Goal: Contribute content: Contribute content

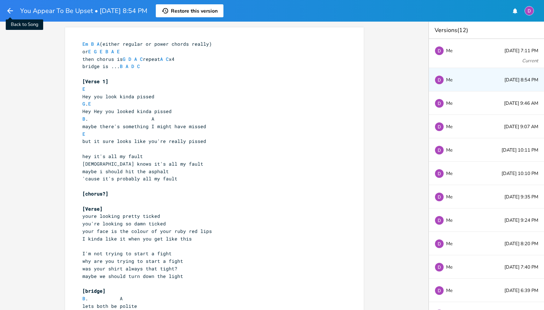
click at [7, 11] on icon "button" at bounding box center [10, 10] width 9 height 9
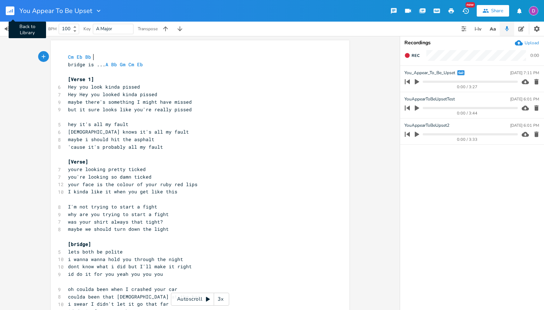
click at [10, 15] on rect "button" at bounding box center [10, 10] width 9 height 9
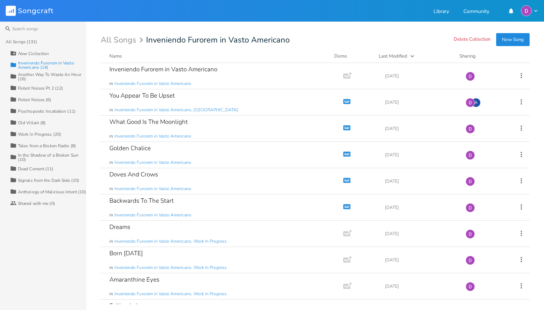
click at [33, 64] on div "Inveniendo Furorem in Vasto Americano (14)" at bounding box center [52, 65] width 68 height 9
click at [257, 74] on div "Inveniendo Furorem in Vasto Americano in Inveniendo Furorem in Vasto Americano" at bounding box center [220, 76] width 222 height 26
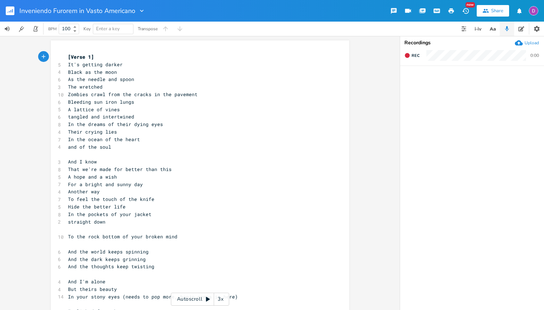
click at [11, 14] on rect "button" at bounding box center [10, 10] width 9 height 9
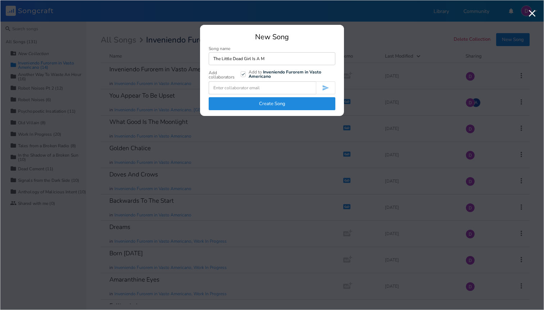
type input "The Little Dead Girl Is A Me"
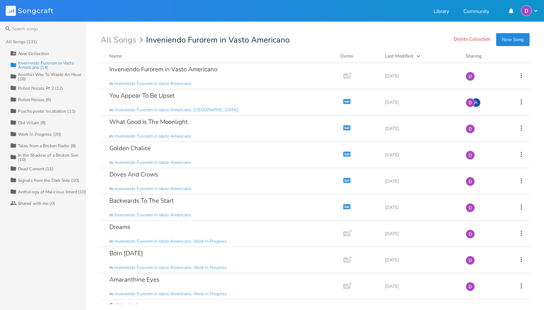
click at [35, 51] on div "New Collection" at bounding box center [33, 53] width 31 height 4
click at [32, 40] on div "All Songs (131)" at bounding box center [22, 42] width 32 height 4
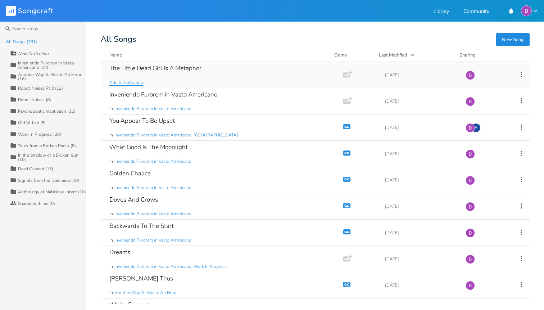
click at [138, 81] on span "Add to Collection" at bounding box center [126, 82] width 34 height 6
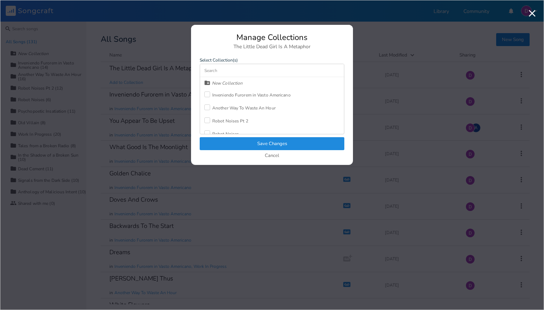
click at [244, 95] on div "Inveniendo Furorem in Vasto Americano" at bounding box center [251, 95] width 78 height 4
click at [261, 142] on button "Save Changes" at bounding box center [272, 143] width 145 height 13
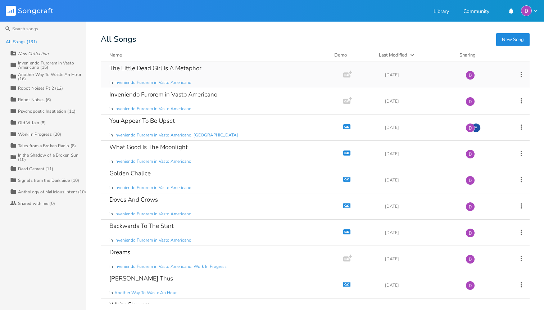
click at [220, 71] on div "The Little Dead Girl Is A Metaphor in Inveniendo Furorem in Vasto Americano" at bounding box center [220, 75] width 222 height 26
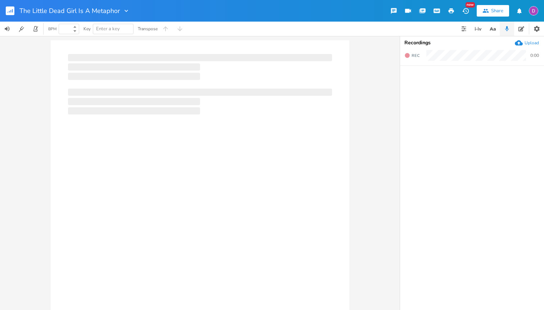
type input "100"
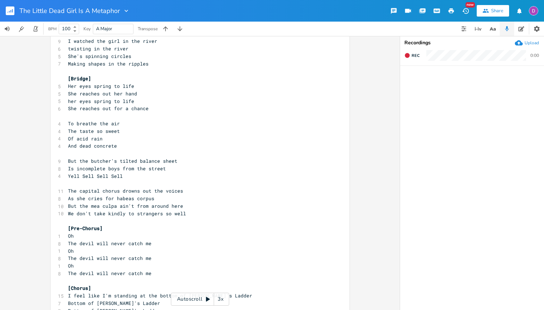
scroll to position [525, 0]
click at [116, 212] on span "We don't take kindly to strangers so well" at bounding box center [127, 212] width 118 height 6
type textarea "kindly"
click at [116, 212] on span "We don't take kindly to strangers so well" at bounding box center [127, 212] width 118 height 6
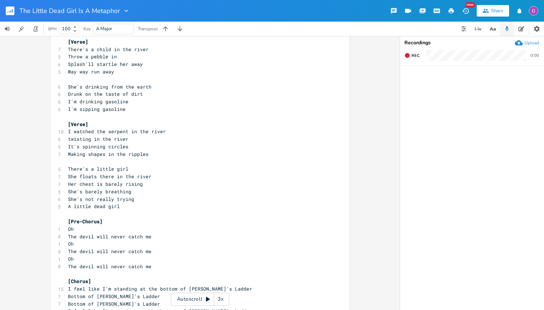
scroll to position [0, 0]
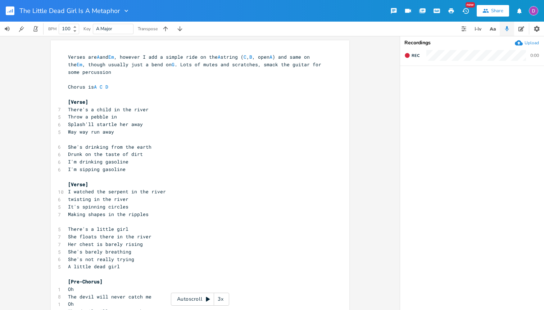
click at [97, 91] on pre "​" at bounding box center [197, 95] width 260 height 8
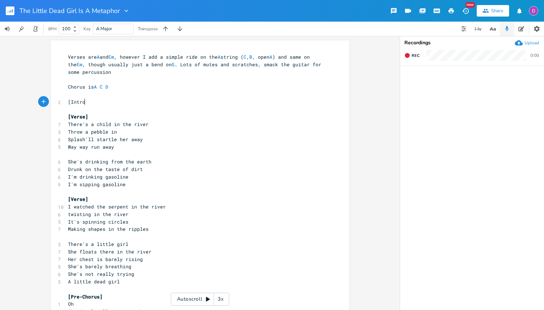
type textarea "[Intro]"
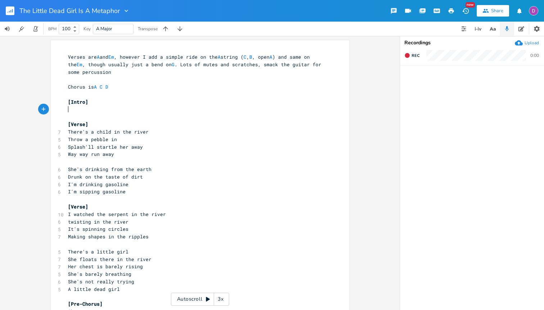
type textarea "A"
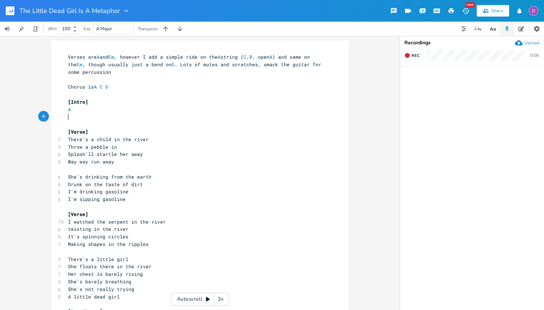
scroll to position [0, 3]
type textarea "Em"
click at [84, 109] on pre "A" at bounding box center [197, 110] width 260 height 8
click at [91, 132] on pre "[Verse]" at bounding box center [197, 132] width 260 height 8
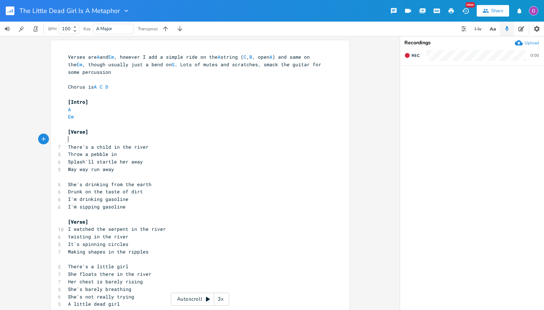
type textarea "A"
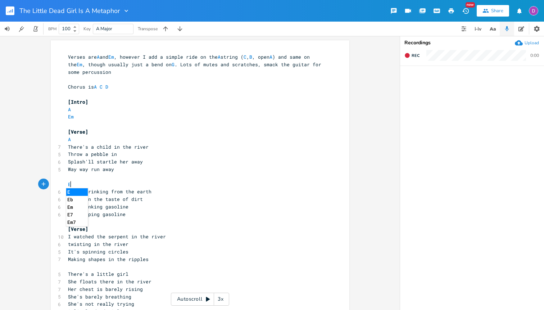
type textarea "Em"
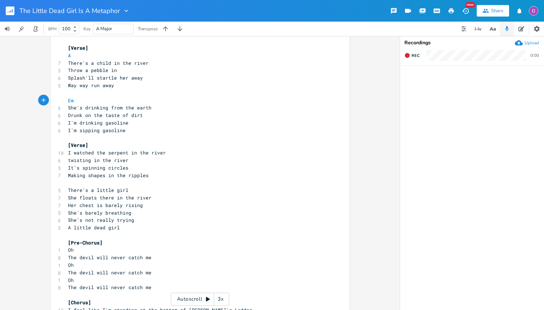
scroll to position [90, 0]
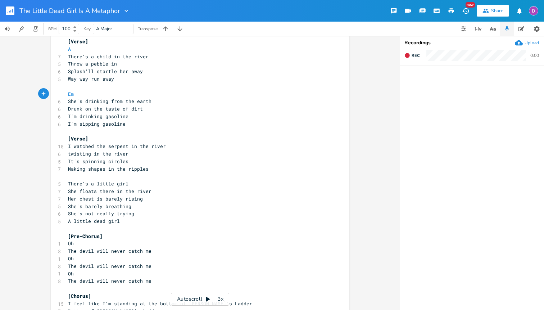
click at [93, 92] on pre "Em" at bounding box center [197, 94] width 260 height 8
click at [95, 140] on pre "[Verse]" at bounding box center [197, 139] width 260 height 8
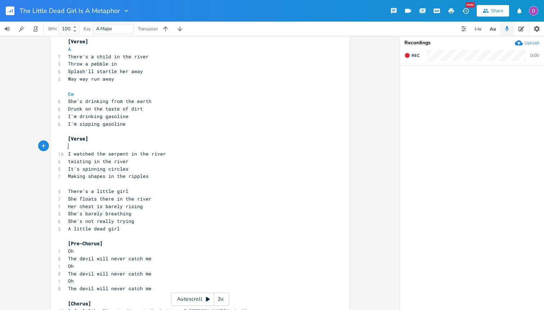
type textarea "A"
type textarea "EM"
type textarea "m"
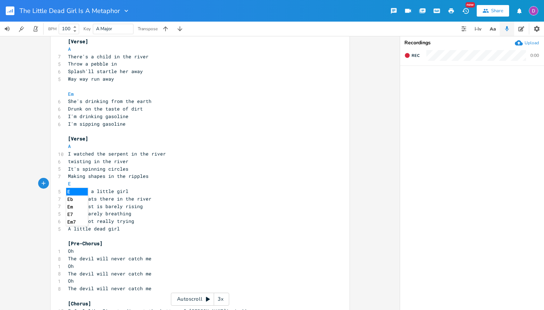
scroll to position [0, 4]
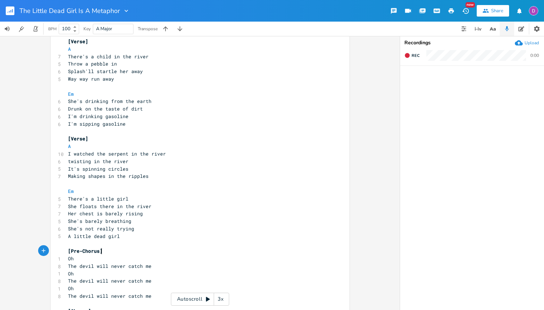
click at [105, 248] on pre "[Pre-Chorus]" at bounding box center [197, 251] width 260 height 8
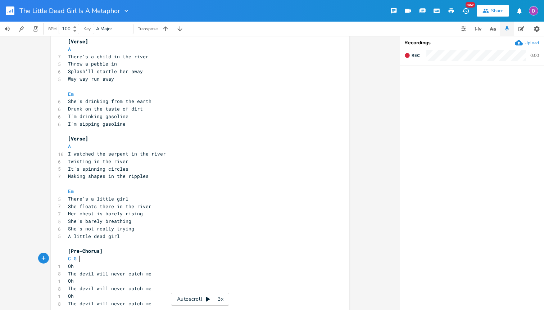
type textarea "C G A"
click at [114, 265] on pre "Oh" at bounding box center [197, 266] width 260 height 8
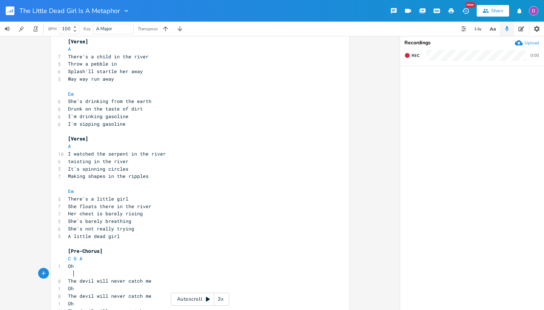
scroll to position [0, 3]
type textarea "C"
click at [151, 280] on pre "The devil will never catch me" at bounding box center [197, 281] width 260 height 8
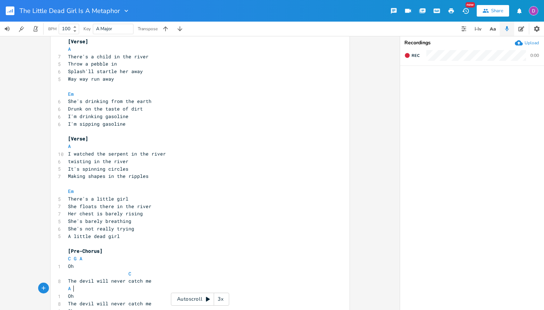
type textarea "A C"
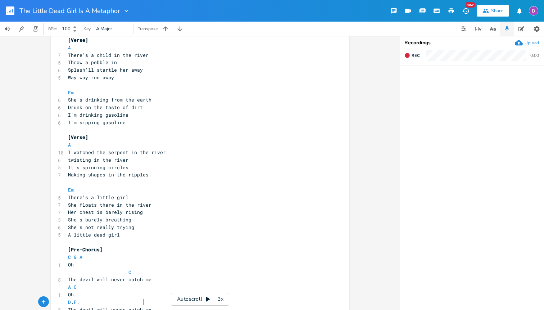
type textarea "D. F. A"
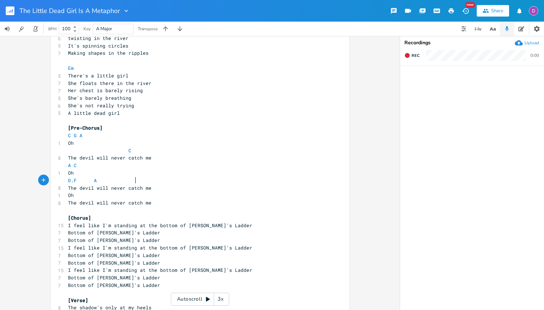
scroll to position [215, 0]
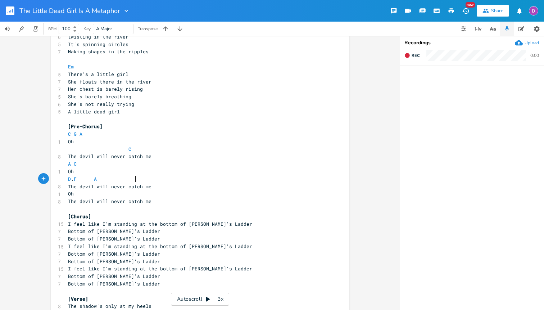
click at [73, 178] on span "D . F A" at bounding box center [82, 178] width 29 height 6
click at [142, 178] on pre "D F A" at bounding box center [197, 179] width 260 height 8
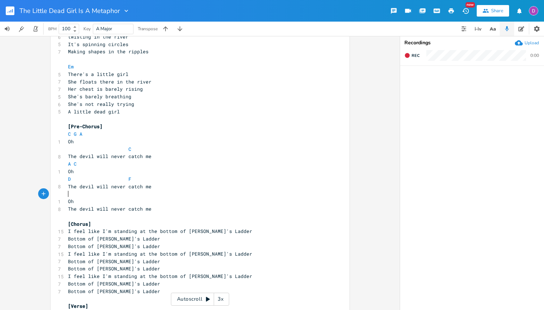
type textarea "A"
click at [148, 202] on pre "Oh" at bounding box center [197, 201] width 260 height 8
click at [135, 196] on pre "A" at bounding box center [197, 194] width 260 height 8
type textarea "C"
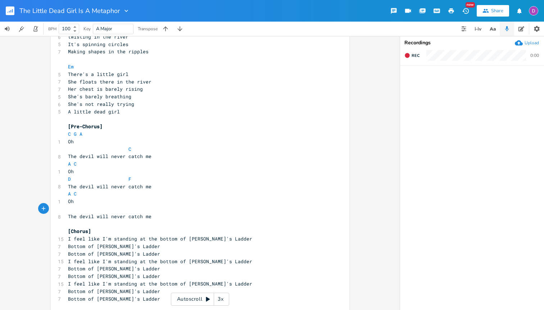
scroll to position [0, 3]
type textarea "A. C."
type textarea "G A"
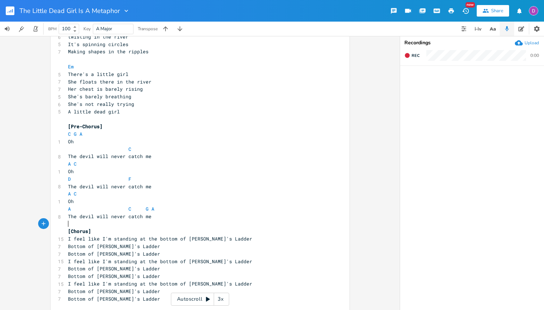
click at [85, 223] on pre "​" at bounding box center [197, 224] width 260 height 8
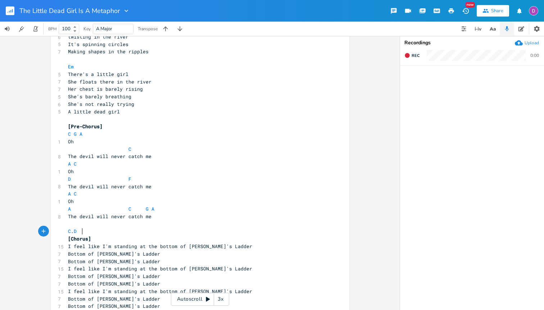
type textarea "C. D."
type textarea "D A"
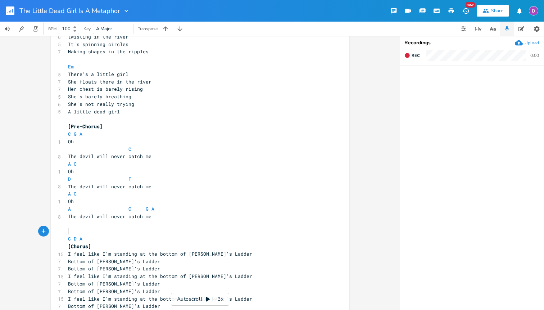
type textarea "A"
type textarea "I I"
type textarea "...."
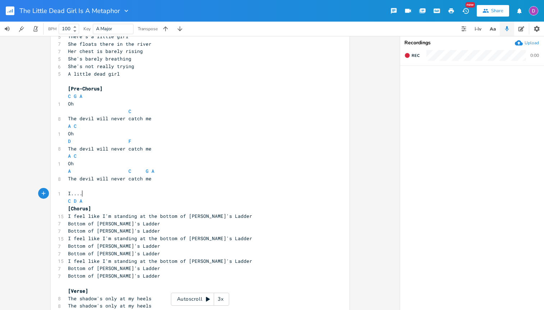
scroll to position [257, 0]
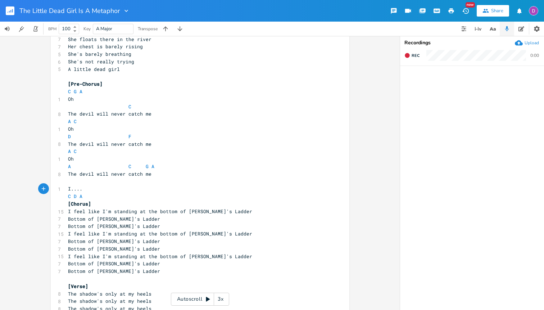
click at [97, 196] on pre "C D A" at bounding box center [197, 196] width 260 height 8
type textarea "C D A"
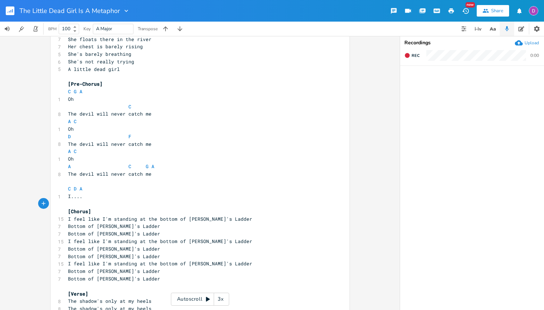
click at [113, 213] on pre "[Chorus]" at bounding box center [197, 211] width 260 height 8
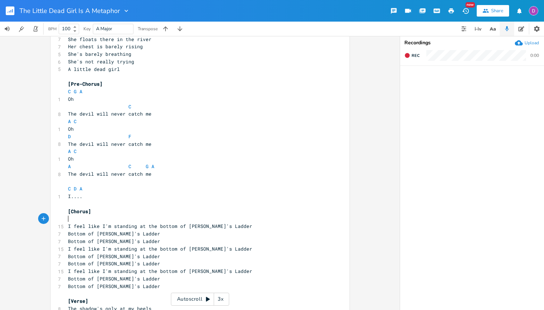
scroll to position [0, 3]
type textarea "A C. A"
click at [197, 220] on span "A C . A" at bounding box center [134, 218] width 132 height 6
type textarea "C"
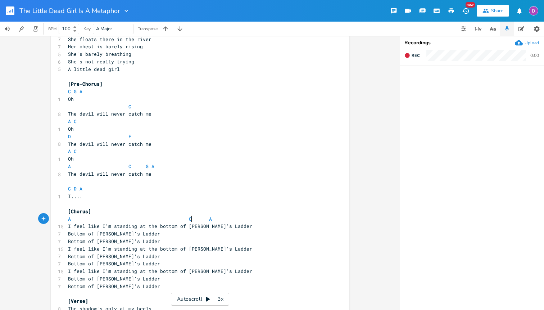
scroll to position [0, 2]
click at [241, 227] on pre "I feel like I'm standing at the bottom of Jacob's Ladder" at bounding box center [197, 226] width 260 height 8
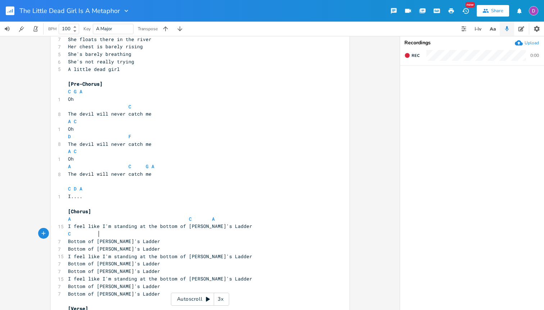
type textarea "C A"
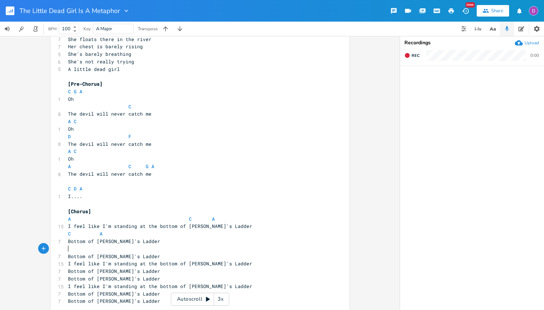
type textarea "C"
type textarea "D"
click at [177, 251] on pre "C D" at bounding box center [197, 249] width 260 height 8
click at [167, 254] on pre "Bottom of Jacob's Ladder" at bounding box center [197, 256] width 260 height 8
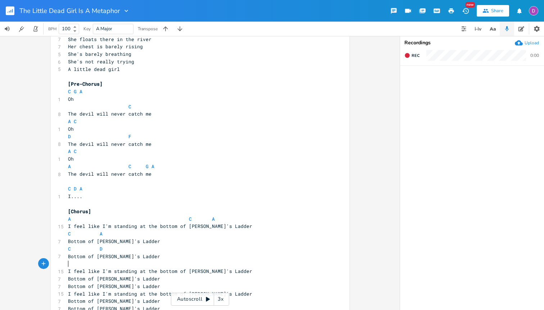
type textarea "A"
type textarea "G"
click at [229, 271] on pre "I feel like I'm standing at the bottom of Jacob's Ladder" at bounding box center [197, 271] width 260 height 8
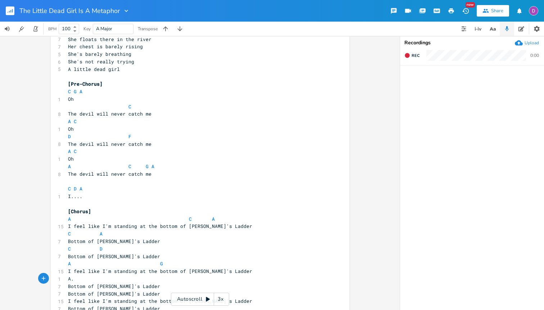
type textarea "A. C"
click at [213, 220] on pre "A C A" at bounding box center [197, 219] width 260 height 8
type textarea "C A"
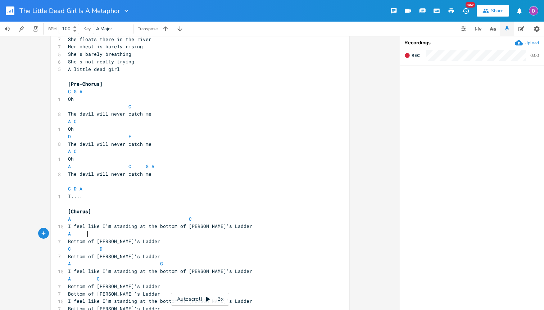
scroll to position [0, 9]
type textarea "C"
click at [127, 236] on pre "A C" at bounding box center [197, 234] width 260 height 8
click at [71, 250] on span "C D" at bounding box center [85, 248] width 35 height 6
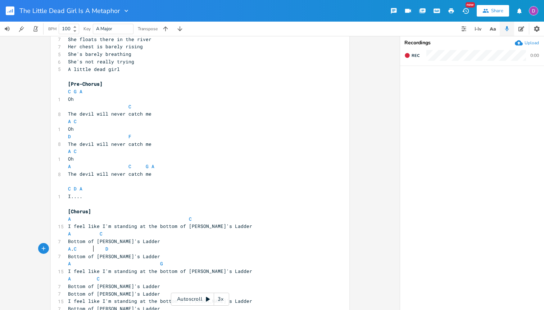
type textarea "A."
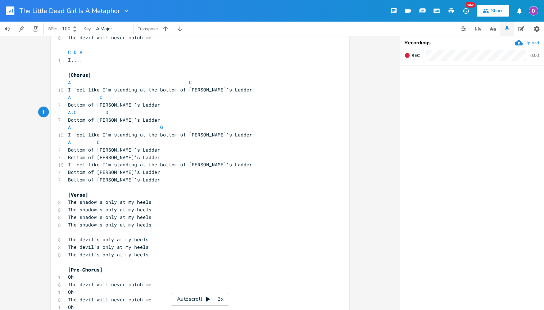
scroll to position [394, 0]
click at [150, 113] on pre "A . C D" at bounding box center [197, 112] width 260 height 8
click at [165, 124] on pre "A G" at bounding box center [197, 127] width 260 height 8
type textarea "C"
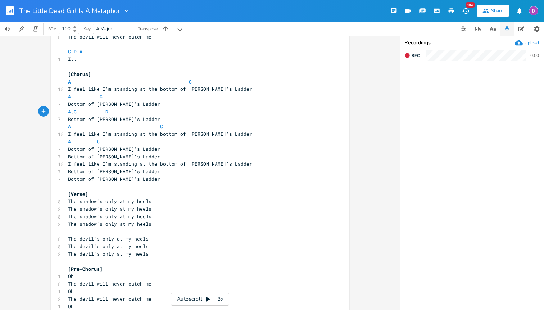
type textarea "A. C D"
type textarea "A C D"
click at [164, 152] on pre "Bottom of Jacob's Ladder" at bounding box center [197, 149] width 260 height 8
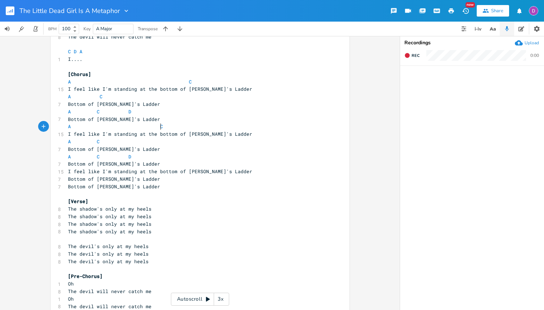
type textarea "A C"
click at [169, 161] on pre "Bottom of Jacob's Ladder" at bounding box center [197, 164] width 260 height 8
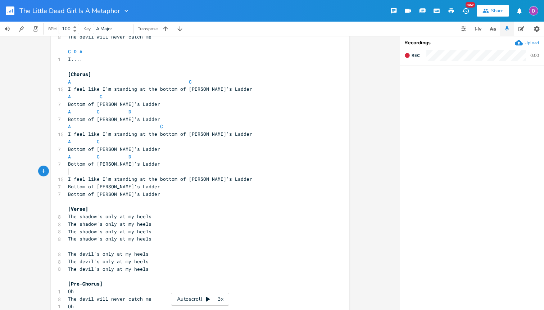
paste textarea "A C D"
type textarea "A C D"
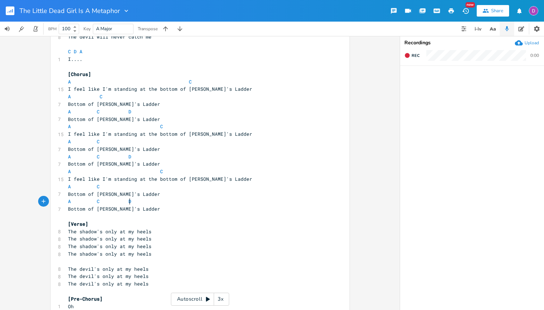
click at [106, 220] on pre "[Verse]" at bounding box center [197, 224] width 260 height 8
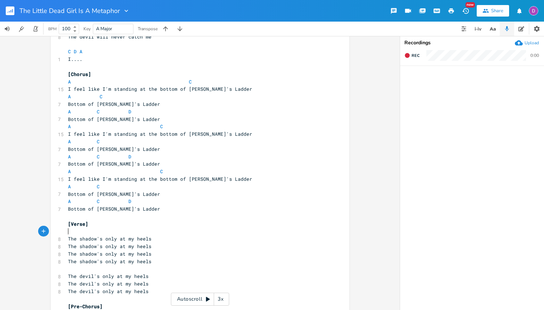
scroll to position [0, 3]
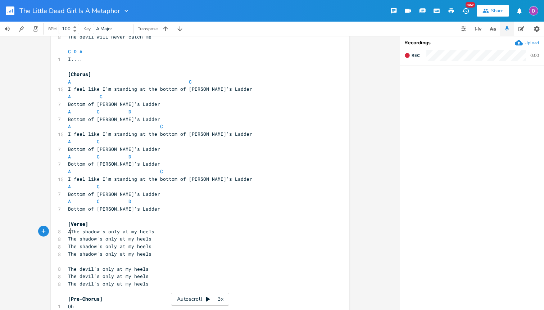
type textarea "T"
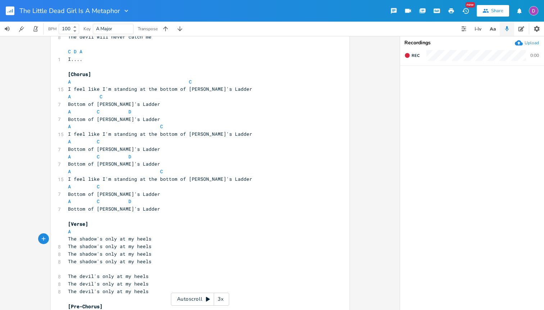
click at [534, 42] on div "Upload" at bounding box center [531, 43] width 14 height 6
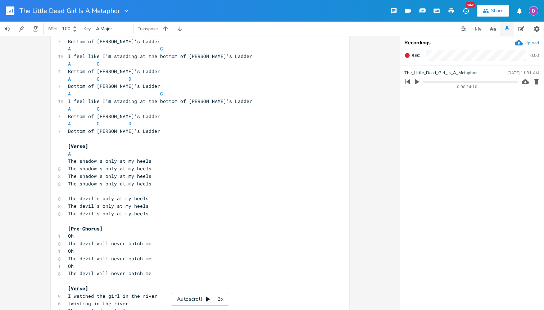
scroll to position [0, 0]
click at [128, 190] on pre "​" at bounding box center [197, 191] width 260 height 8
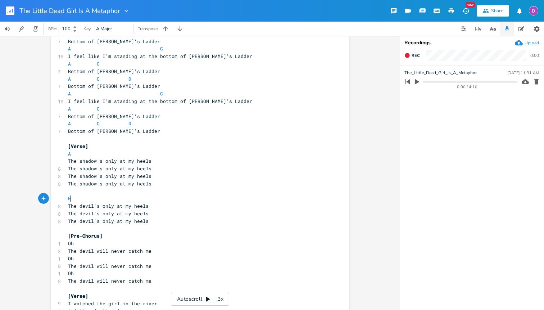
type textarea "Em"
click at [175, 202] on pre "The devil's only at my heels" at bounding box center [197, 206] width 260 height 8
click at [164, 197] on pre "Em" at bounding box center [197, 199] width 260 height 8
click at [125, 181] on span "The shadow's only at my heels" at bounding box center [109, 183] width 83 height 6
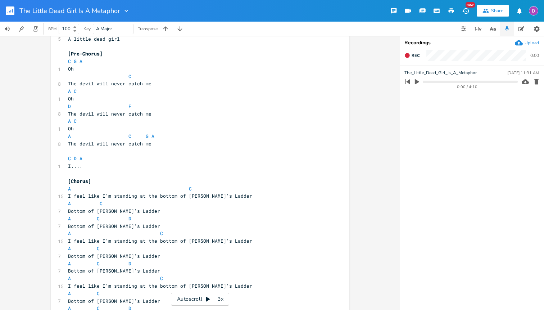
scroll to position [288, 0]
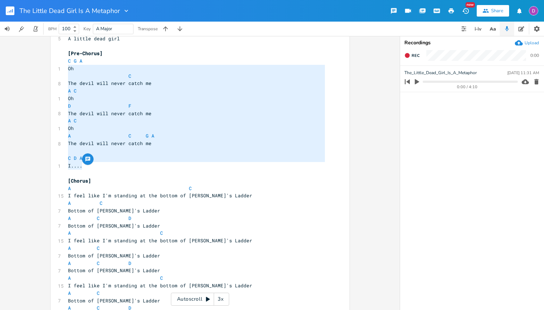
type textarea "C G A Oh C The devil will never catch me A C Oh D F The devil will never catch …"
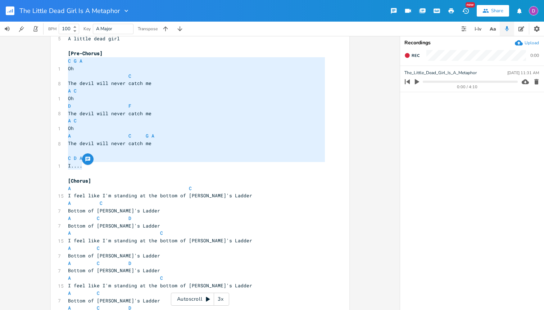
drag, startPoint x: 88, startPoint y: 166, endPoint x: 54, endPoint y: 61, distance: 109.8
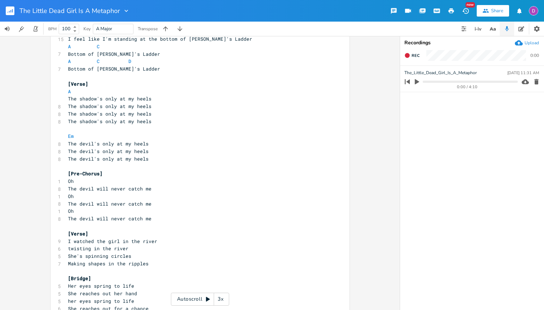
scroll to position [537, 0]
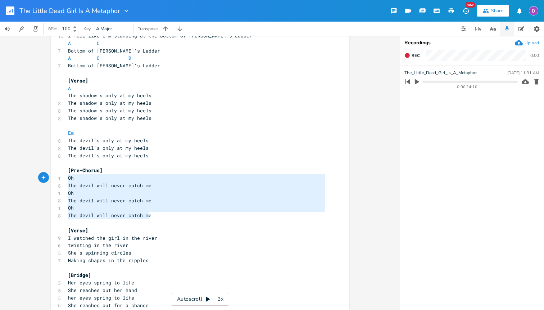
drag, startPoint x: 150, startPoint y: 216, endPoint x: 65, endPoint y: 179, distance: 92.7
click at [67, 179] on div "Verses are A and Em , however I add a simple ride on the A string ( C , B , ope…" at bounding box center [197, 106] width 260 height 1181
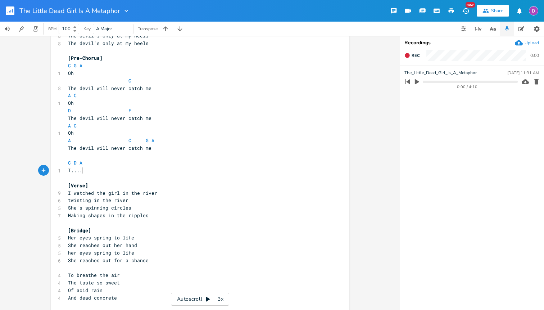
scroll to position [651, 0]
type textarea "Oh The devil will never catch me Oh The devil will never catch me Oh The devil …"
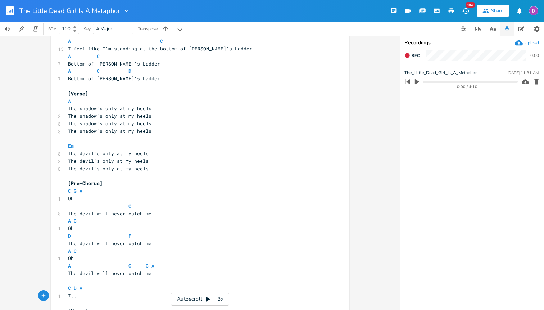
scroll to position [519, 0]
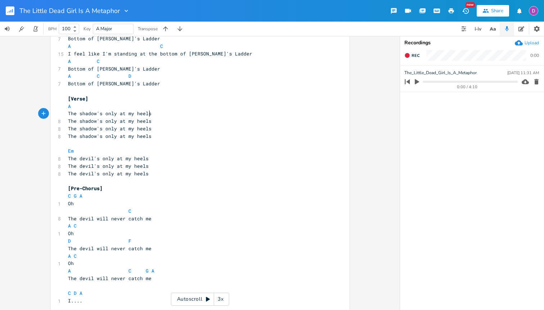
click at [151, 115] on pre "The shadow's only at my heels" at bounding box center [197, 114] width 260 height 8
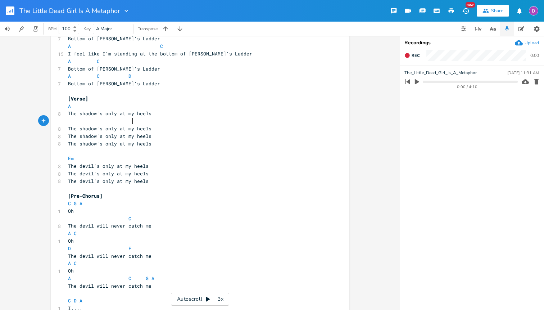
scroll to position [0, 29]
type textarea "Em"
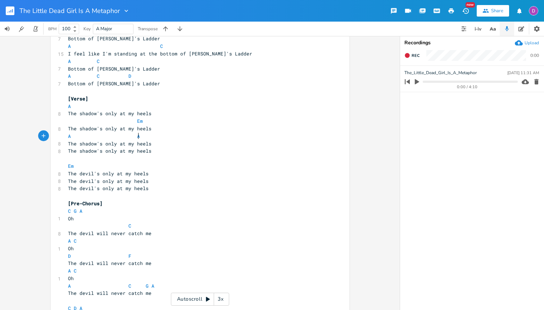
type textarea "A AM"
type textarea "Em"
type textarea "m"
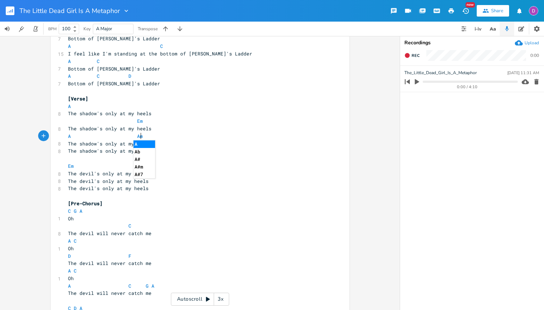
scroll to position [0, 4]
click at [121, 109] on pre "A" at bounding box center [197, 106] width 260 height 8
type textarea "Em"
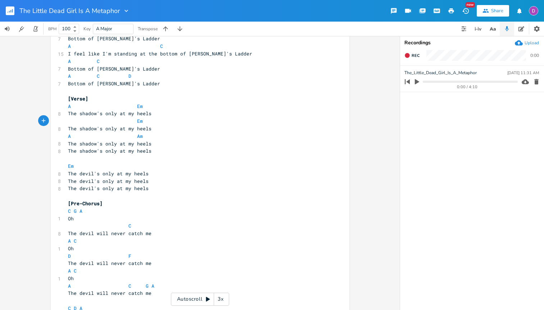
type textarea "A"
type textarea "Em"
click at [184, 154] on pre "The shadow's only at my heels" at bounding box center [197, 151] width 260 height 8
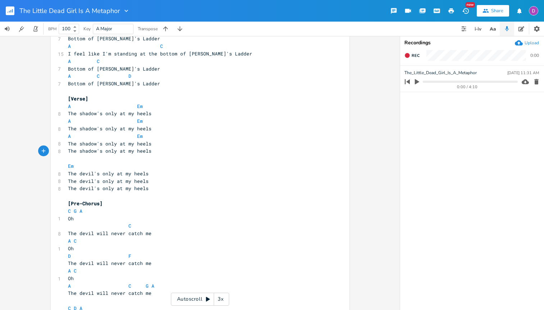
click at [177, 141] on pre "The shadow's only at my heels" at bounding box center [197, 144] width 260 height 8
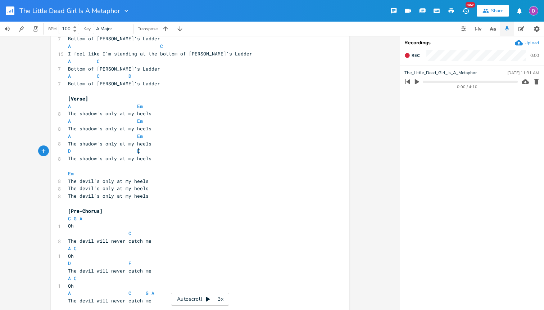
type textarea "D Em"
click at [232, 175] on pre "Em" at bounding box center [197, 174] width 260 height 8
type textarea "A"
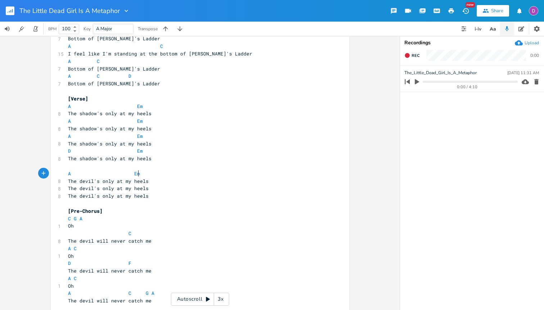
type textarea "A Em"
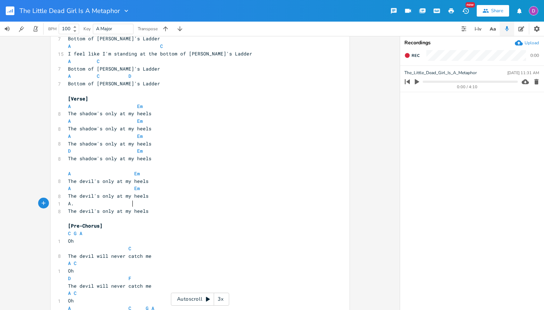
type textarea "A."
type textarea "C."
type textarea "D"
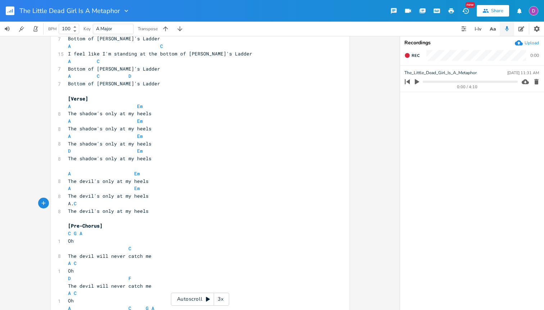
scroll to position [0, 6]
click at [85, 201] on span "A . C D" at bounding box center [76, 203] width 17 height 6
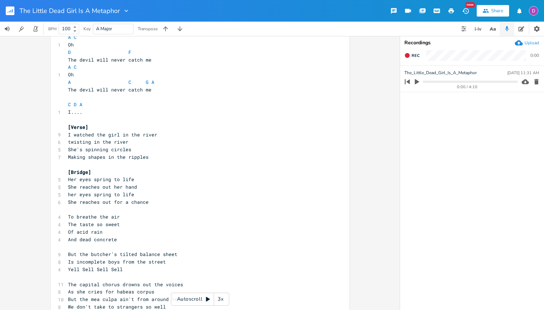
scroll to position [758, 0]
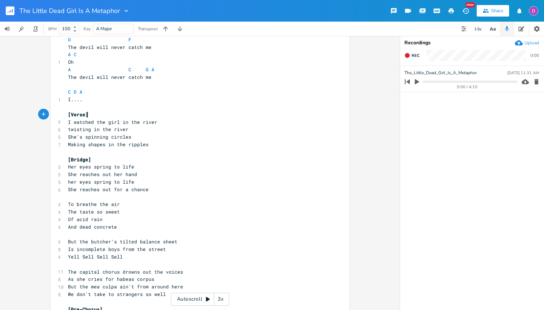
click at [123, 114] on pre "[Verse]" at bounding box center [197, 115] width 260 height 8
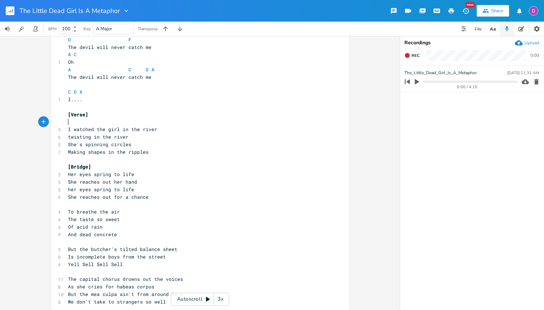
type textarea "A"
click at [137, 123] on pre "A" at bounding box center [197, 122] width 260 height 8
type textarea "C. =="
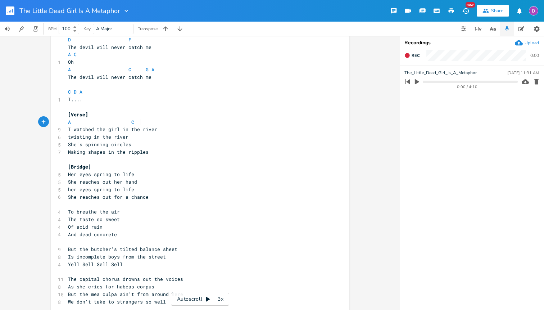
type textarea "S"
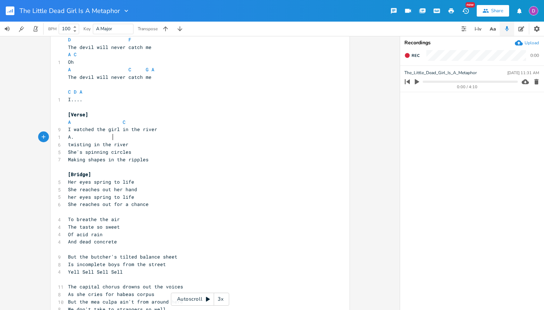
type textarea "A."
type textarea "C`"
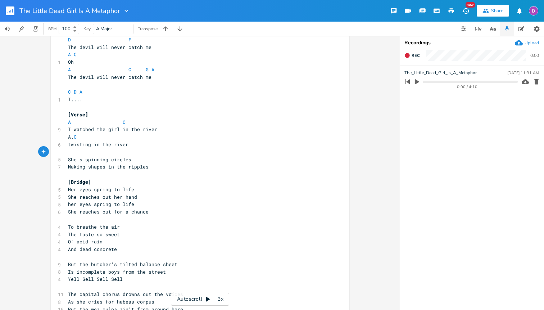
type textarea "A"
type textarea "C"
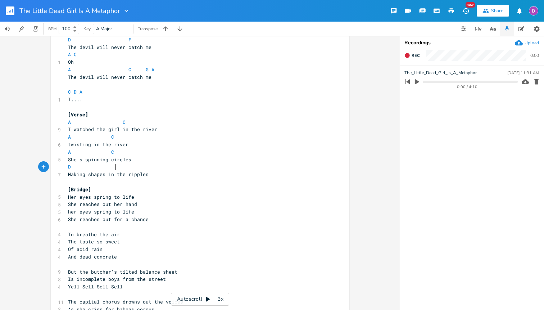
type textarea "D A"
click at [118, 123] on span "A C" at bounding box center [101, 122] width 66 height 6
click at [116, 138] on pre "A C" at bounding box center [197, 137] width 260 height 8
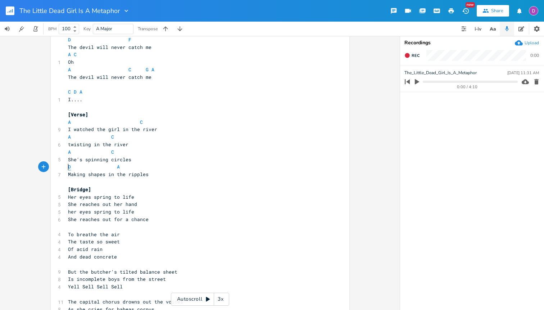
click at [68, 167] on span "D" at bounding box center [69, 166] width 3 height 7
click at [110, 184] on pre "​" at bounding box center [197, 182] width 260 height 8
click at [115, 190] on pre "[Bridge]" at bounding box center [197, 190] width 260 height 8
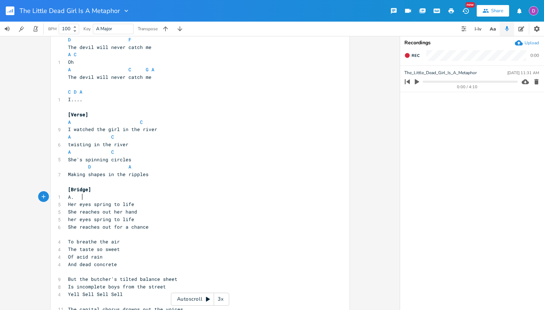
scroll to position [0, 9]
type textarea "A."
type textarea "C"
click at [149, 193] on pre "A C" at bounding box center [197, 197] width 260 height 8
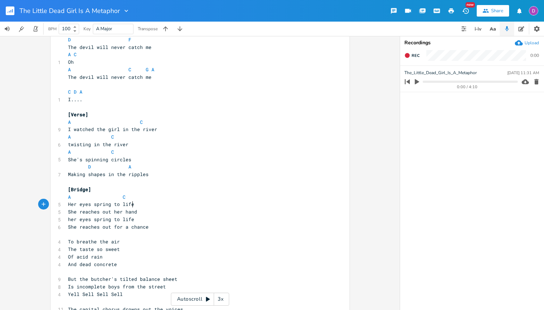
click at [148, 202] on pre "Her eyes spring to life" at bounding box center [197, 204] width 260 height 8
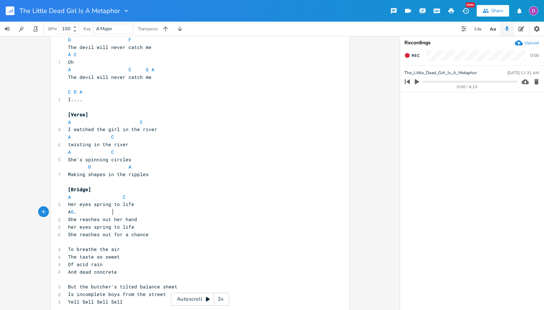
type textarea "A G."
type textarea "C"
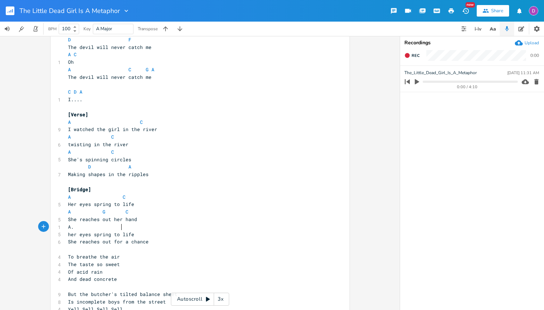
type textarea "A. C"
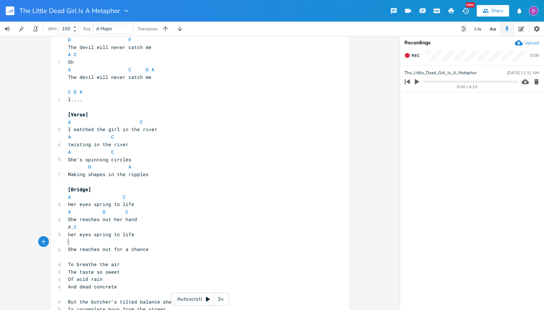
type textarea "A"
type textarea "G."
type textarea "D A"
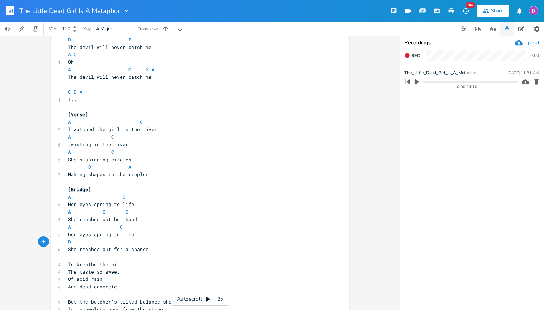
scroll to position [0, 32]
type textarea "[Bridge]"
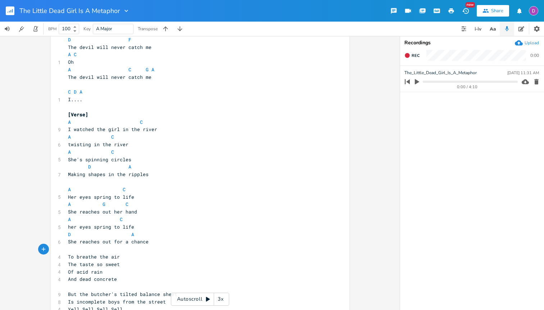
paste textarea "F"
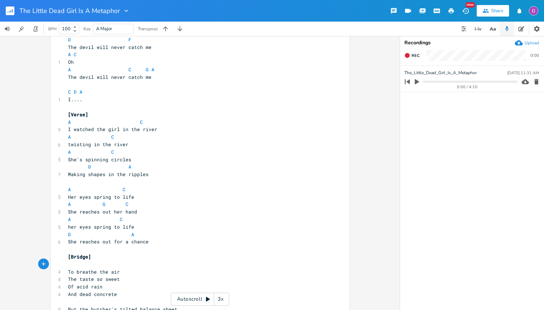
scroll to position [0, 3]
type textarea "F. Em"
type textarea "F Em"
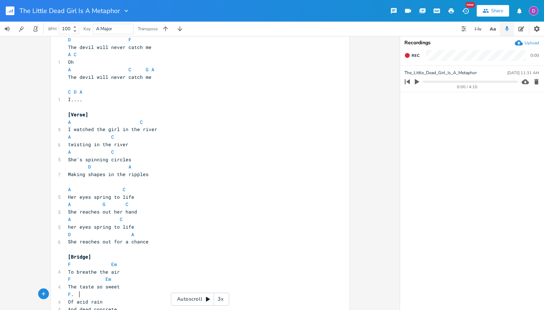
type textarea "F."
type textarea "Em"
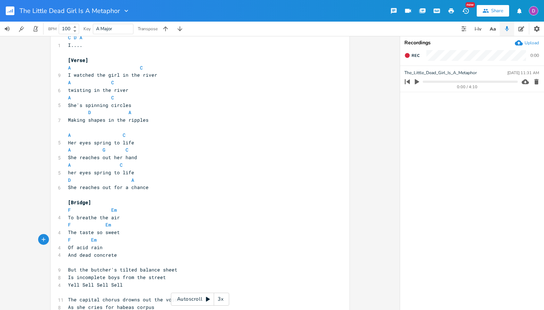
scroll to position [820, 0]
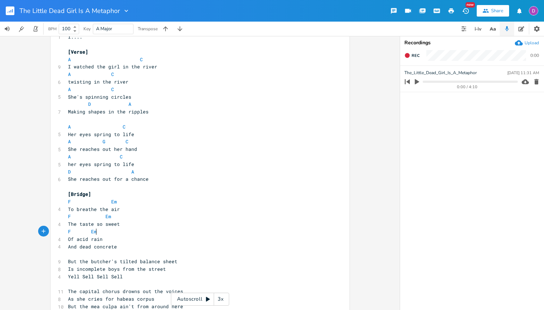
click at [105, 240] on pre "Of acid rain" at bounding box center [197, 239] width 260 height 8
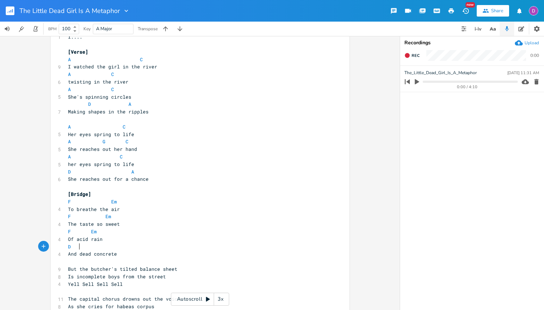
scroll to position [0, 8]
type textarea "D C."
type textarea "A"
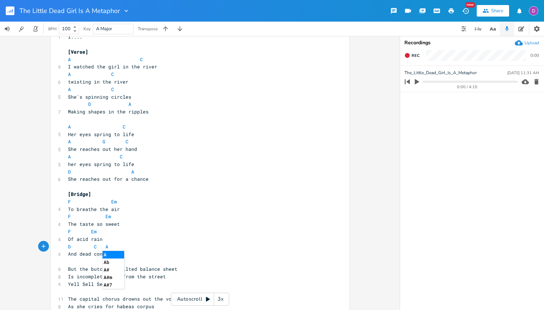
click at [96, 232] on pre "F Em" at bounding box center [197, 232] width 260 height 8
click at [68, 246] on span "D" at bounding box center [69, 246] width 3 height 7
type textarea "="
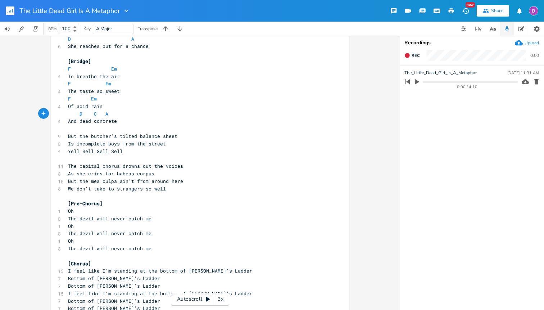
scroll to position [954, 0]
click at [114, 122] on pre "And dead concrete" at bounding box center [197, 120] width 260 height 8
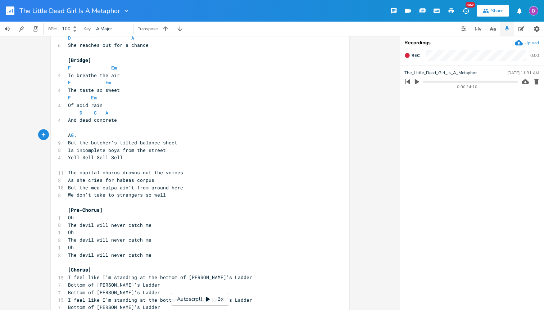
scroll to position [0, 44]
type textarea "A G."
type textarea "A G C"
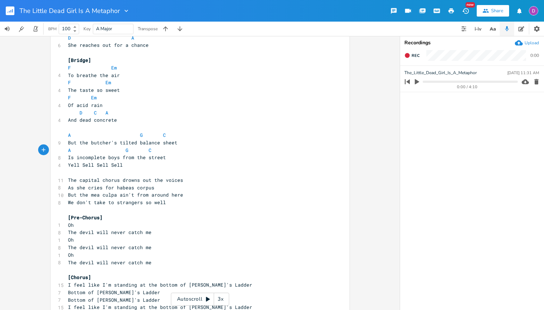
click at [173, 154] on pre "Is incomplete boys from the street" at bounding box center [197, 158] width 260 height 8
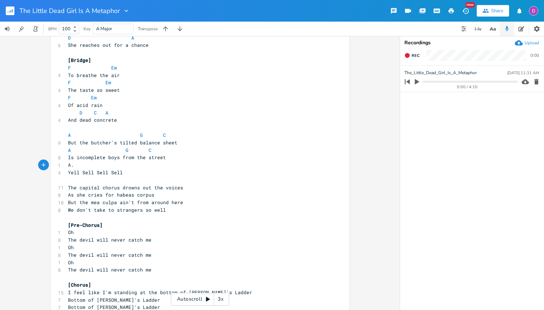
type textarea "A. G"
click at [163, 182] on pre "​" at bounding box center [197, 180] width 260 height 8
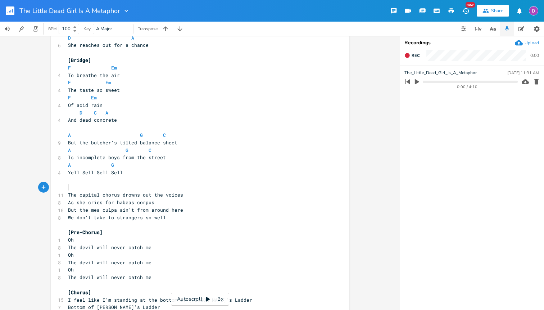
type textarea "A"
click at [214, 197] on pre "The capital chorus drowns out the voices" at bounding box center [197, 195] width 260 height 8
click at [209, 206] on pre "But the mea culpa ain't from around here" at bounding box center [197, 210] width 260 height 8
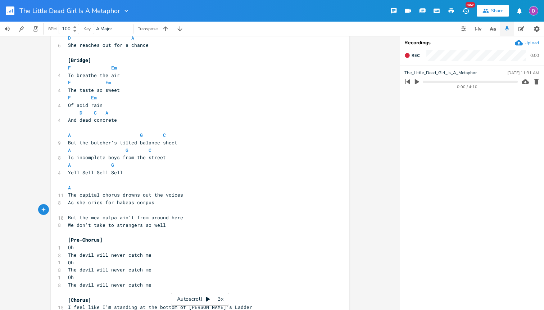
type textarea "C"
type textarea "D"
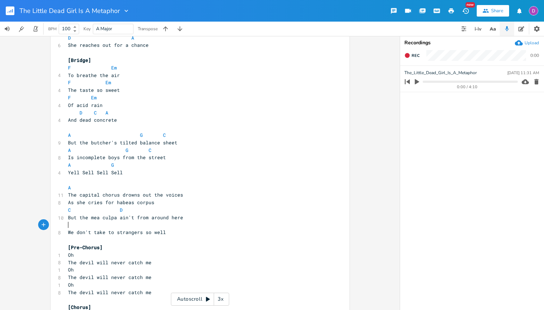
type textarea "A"
click at [187, 217] on pre "But the mea culpa ain't from around here" at bounding box center [197, 218] width 260 height 8
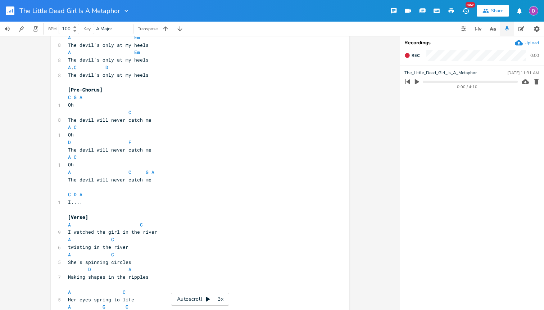
scroll to position [650, 0]
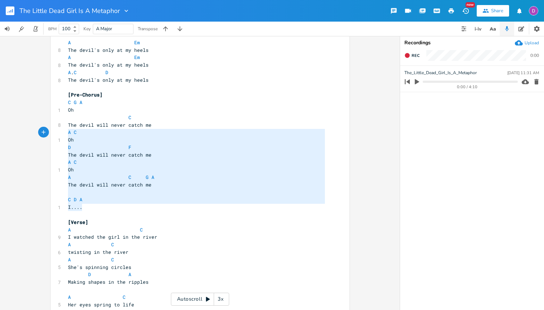
type textarea "C G A Oh C The devil will never catch me A C Oh D F The devil will never catch …"
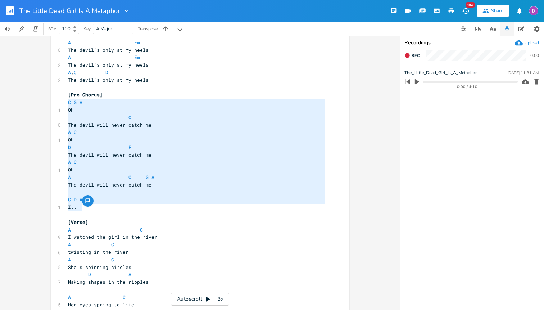
drag, startPoint x: 84, startPoint y: 206, endPoint x: 49, endPoint y: 101, distance: 110.3
click at [51, 101] on div "C G A Oh C The devil will never catch me A C Oh D F The devil will never catch …" at bounding box center [200, 112] width 298 height 1444
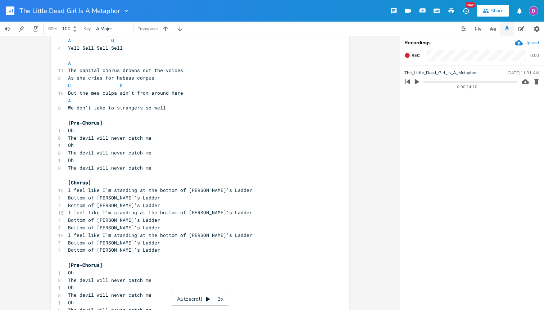
scroll to position [1087, 0]
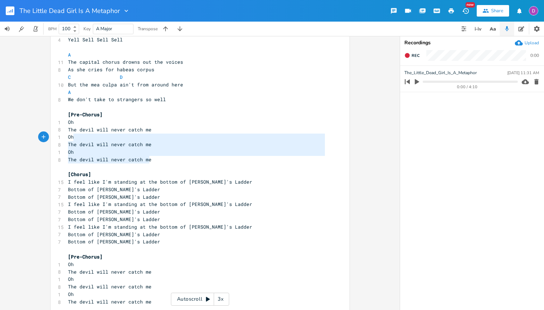
type textarea "Oh The devil will never catch me Oh The devil will never catch me Oh The devil …"
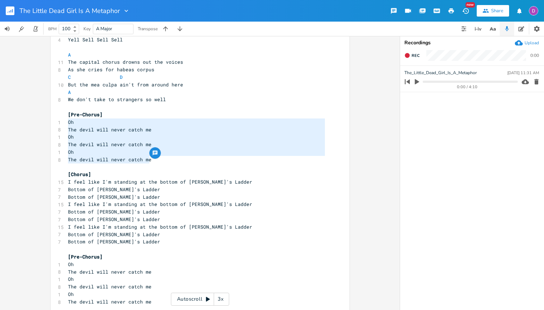
drag, startPoint x: 151, startPoint y: 161, endPoint x: 51, endPoint y: 132, distance: 104.8
click at [35, 124] on div "Oh The devil will never catch me Oh The devil will never catch me Oh The devil …" at bounding box center [199, 173] width 399 height 274
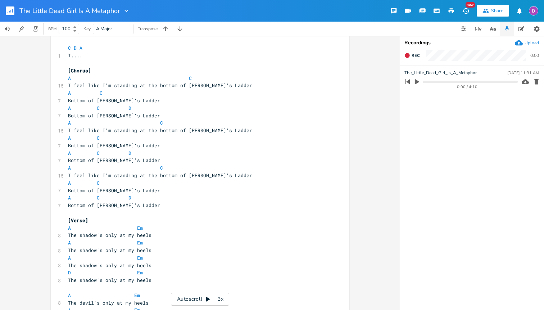
scroll to position [399, 0]
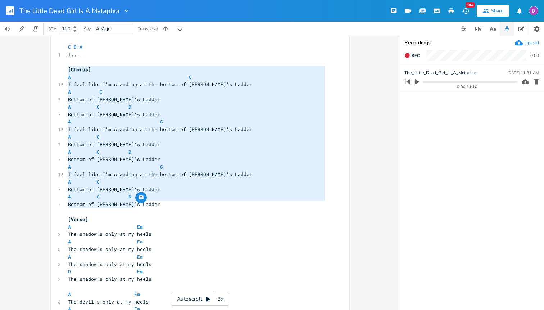
type textarea "A C I feel like I'm standing at the bottom of Jacob's Ladder A C Bottom of Jaco…"
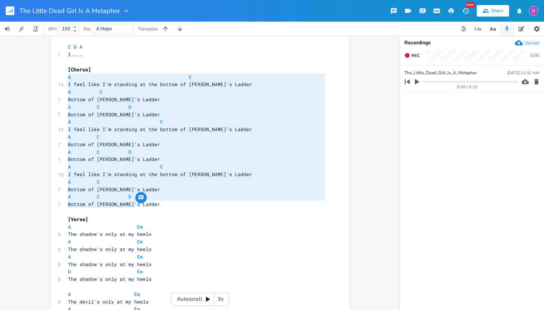
drag, startPoint x: 138, startPoint y: 204, endPoint x: 32, endPoint y: 74, distance: 166.9
click at [32, 74] on div "A C I feel like I'm standing at the bottom of Jacob's Ladder A C Bottom of Jaco…" at bounding box center [199, 173] width 399 height 274
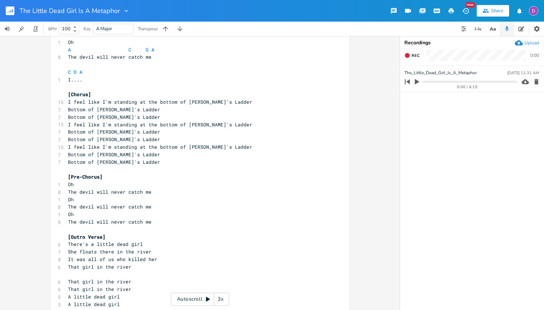
scroll to position [1243, 0]
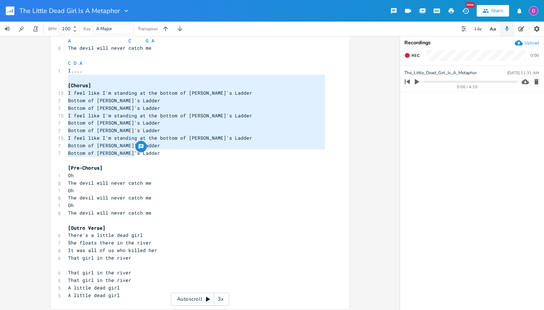
type textarea "I feel like I'm standing at the bottom of Jacob's Ladder Bottom of Jacob's Ladd…"
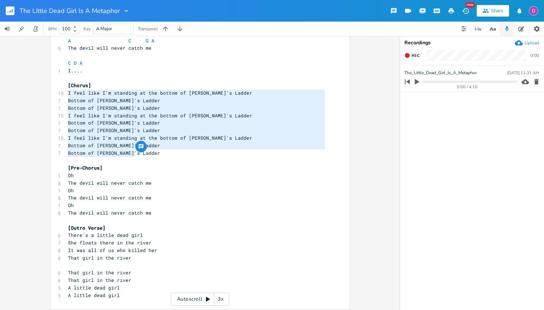
drag, startPoint x: 143, startPoint y: 154, endPoint x: 29, endPoint y: 94, distance: 129.3
click at [29, 94] on div "I feel like I'm standing at the bottom of Jacob's Ladder Bottom of Jacob's Ladd…" at bounding box center [199, 173] width 399 height 274
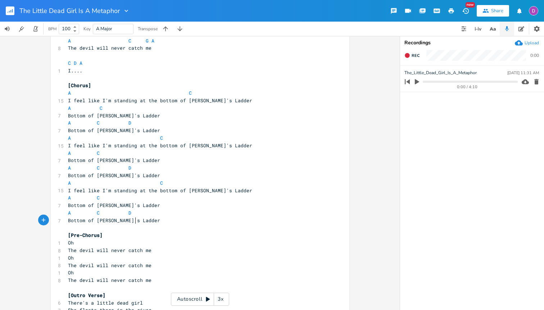
click at [197, 93] on pre "A C" at bounding box center [197, 93] width 260 height 8
click at [138, 105] on pre "A C" at bounding box center [197, 108] width 260 height 8
type textarea "A C"
type textarea "(scratches)"
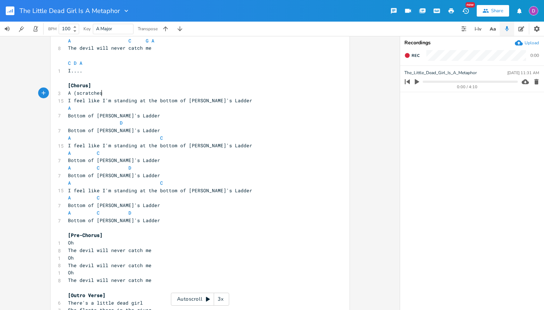
scroll to position [0, 24]
type textarea "(scratches)"
type textarea ", mute"
type textarea ", hit the strings, guitar."
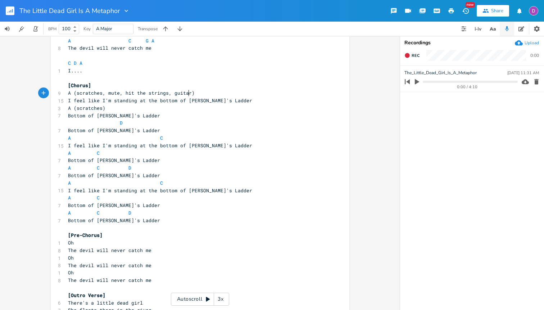
scroll to position [0, 47]
type textarea ", etc, as above"
click at [166, 138] on pre "A C" at bounding box center [197, 138] width 260 height 8
type textarea "G."
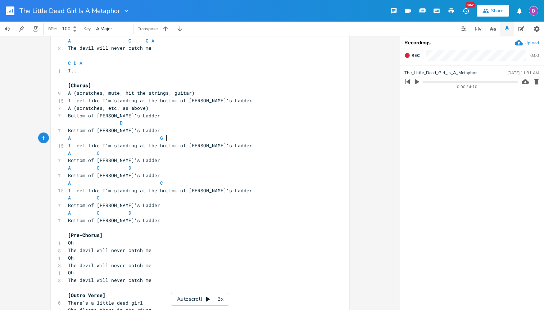
type textarea "C"
click at [92, 213] on span "A C D" at bounding box center [99, 212] width 63 height 6
type textarea "G."
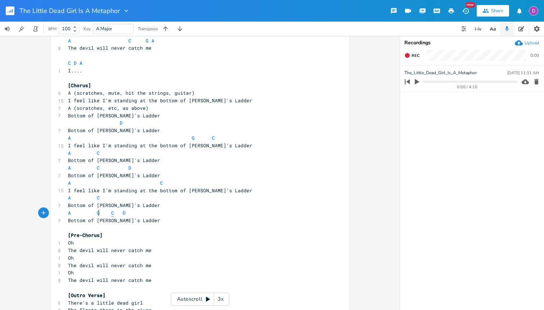
click at [111, 213] on span "C" at bounding box center [112, 212] width 3 height 7
click at [131, 212] on span "D" at bounding box center [132, 212] width 3 height 7
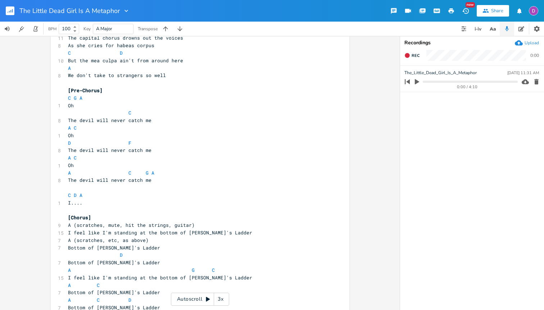
scroll to position [1108, 0]
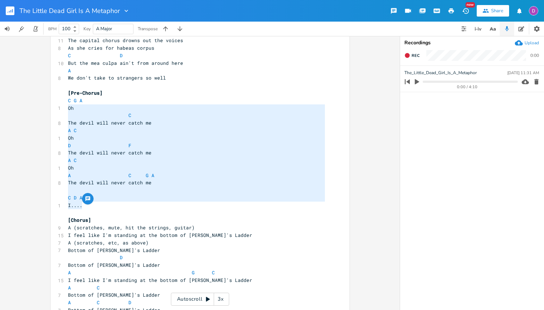
type textarea "C G A Oh C The devil will never catch me A C Oh D F The devil will never catch …"
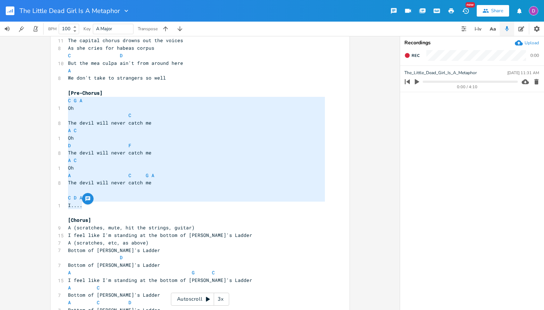
drag, startPoint x: 86, startPoint y: 206, endPoint x: 46, endPoint y: 102, distance: 111.4
click at [46, 102] on div "C G A Oh C The devil will never catch me A C Oh D F The devil will never catch …" at bounding box center [199, 173] width 399 height 274
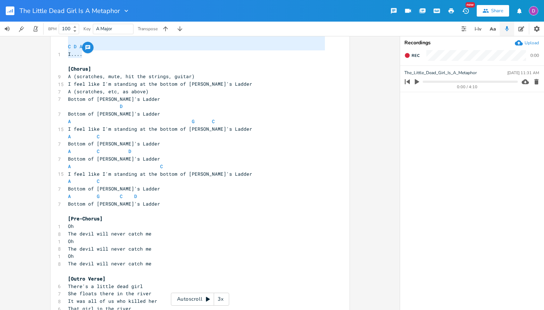
scroll to position [1313, 0]
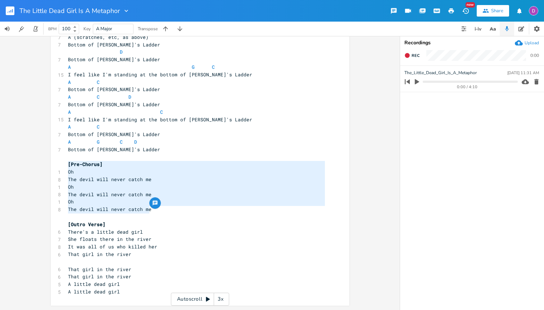
type textarea "Oh The devil will never catch me Oh The devil will never catch me Oh The devil …"
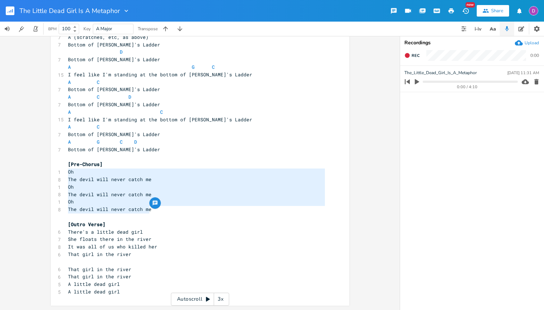
drag, startPoint x: 153, startPoint y: 209, endPoint x: 44, endPoint y: 170, distance: 115.4
click at [44, 170] on div "Oh The devil will never catch me Oh The devil will never catch me Oh The devil …" at bounding box center [199, 173] width 399 height 274
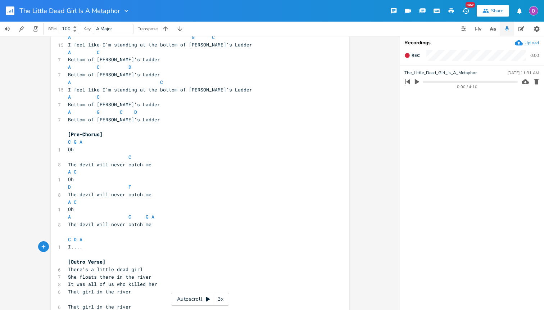
scroll to position [1381, 0]
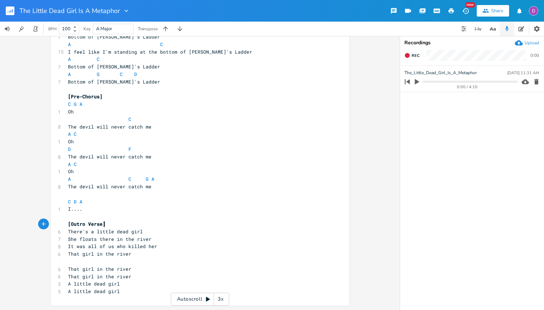
click at [111, 221] on pre "[Outro Verse]" at bounding box center [197, 224] width 260 height 8
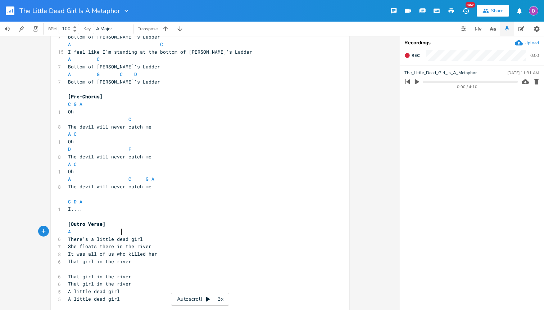
scroll to position [0, 27]
type textarea "A G."
type textarea "C"
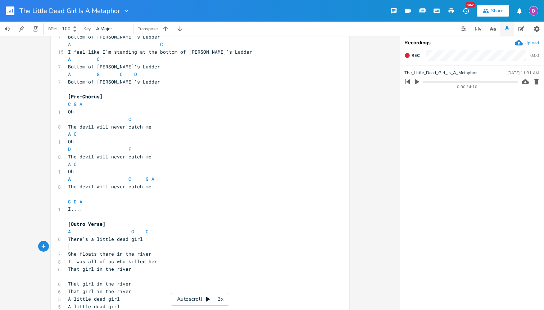
scroll to position [0, 3]
type textarea "A C"
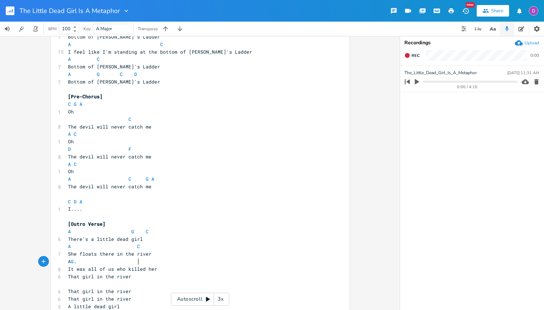
type textarea "A G."
type textarea "C"
click at [169, 268] on pre "It was all of us who killed her" at bounding box center [197, 269] width 260 height 8
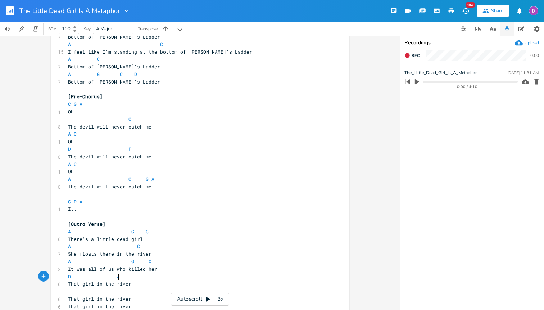
type textarea "D A"
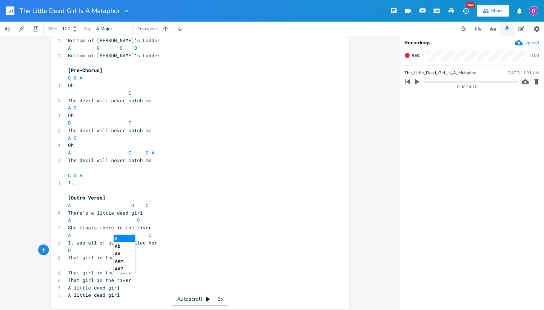
scroll to position [1411, 0]
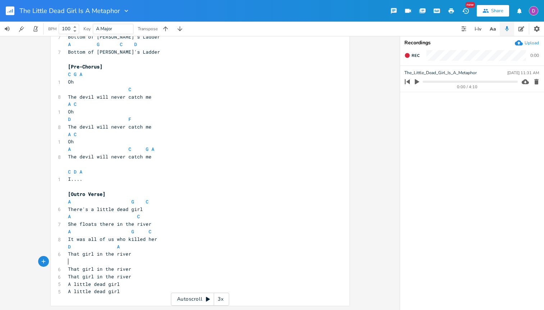
click at [79, 259] on pre "​" at bounding box center [197, 261] width 260 height 8
type textarea "A"
type textarea "C"
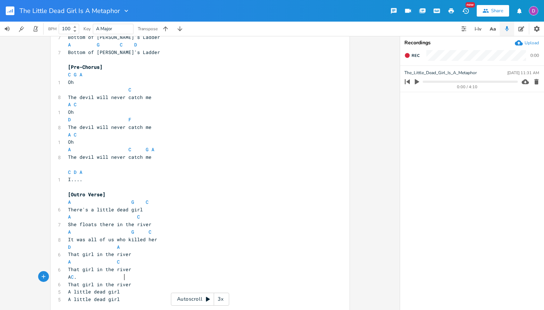
type textarea "A C."
type textarea "D"
type textarea "A"
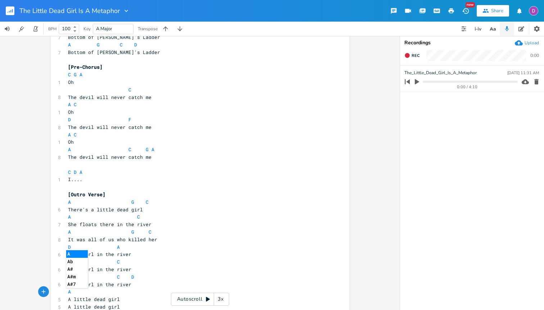
click at [117, 293] on pre "A" at bounding box center [197, 292] width 260 height 8
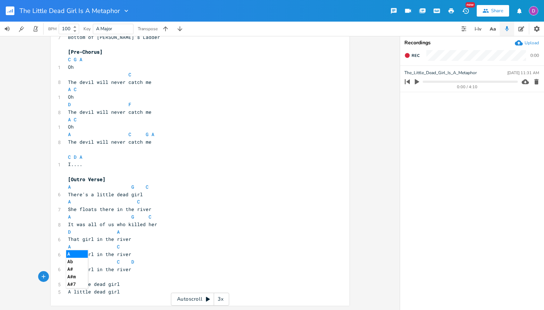
click at [111, 274] on pre "A" at bounding box center [197, 277] width 260 height 8
type textarea "G. C"
type textarea "A G C"
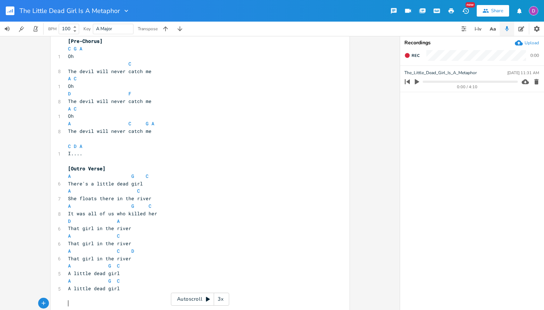
scroll to position [1438, 0]
type textarea "Em A"
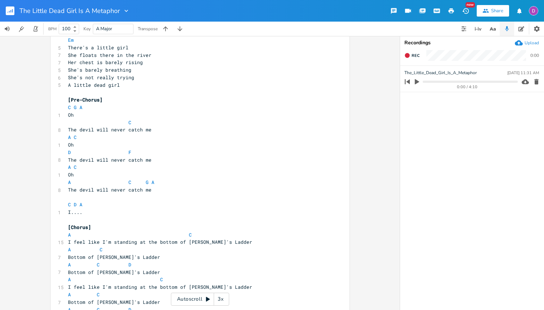
scroll to position [245, 0]
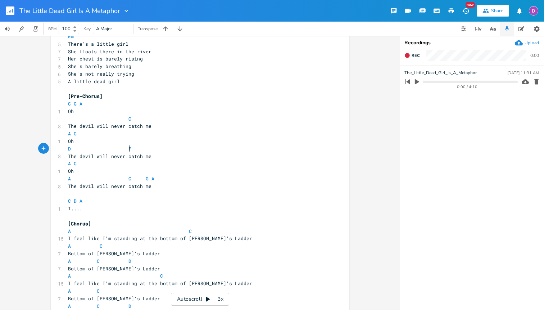
click at [132, 151] on pre "D F" at bounding box center [197, 149] width 260 height 8
type textarea "C"
click at [177, 146] on pre "D C" at bounding box center [197, 149] width 260 height 8
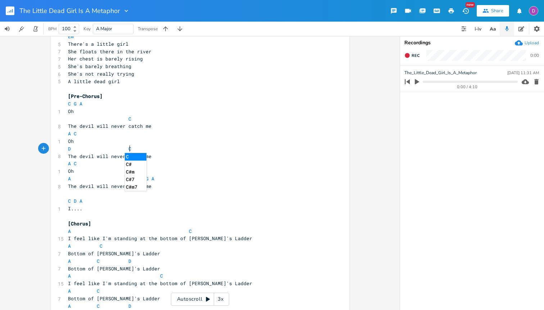
click at [127, 131] on pre "A C" at bounding box center [197, 134] width 260 height 8
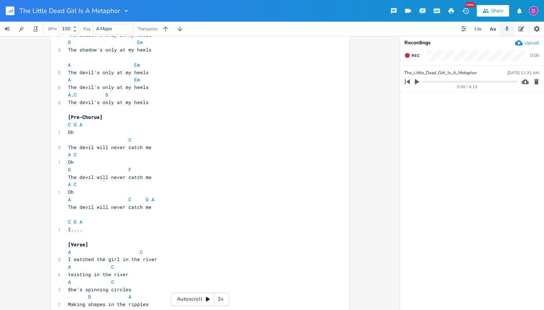
scroll to position [628, 0]
click at [134, 167] on pre "D F" at bounding box center [197, 169] width 260 height 8
type textarea "C"
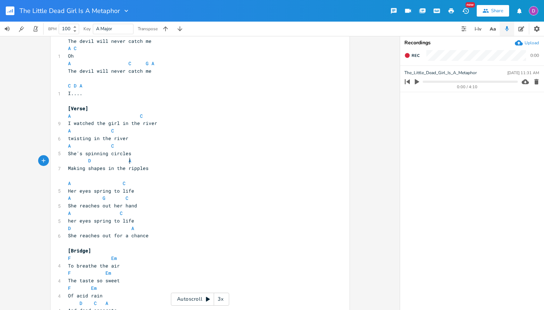
click at [193, 164] on pre "Making shapes in the ripples" at bounding box center [197, 168] width 260 height 8
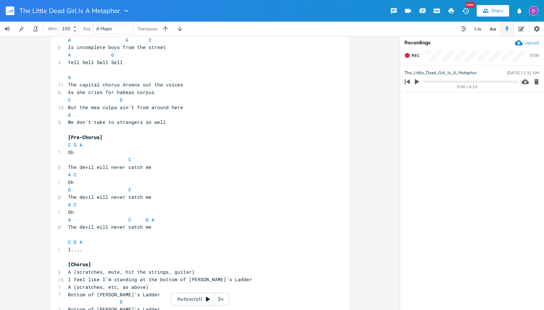
scroll to position [1072, 0]
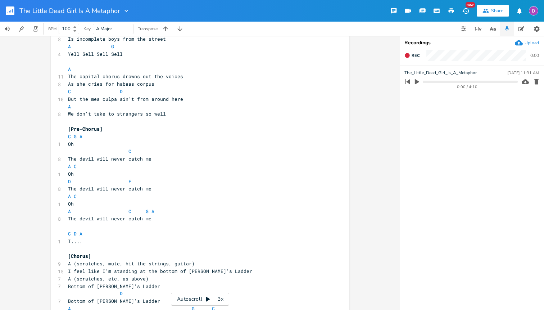
click at [141, 179] on pre "D F" at bounding box center [197, 182] width 260 height 8
type textarea "C"
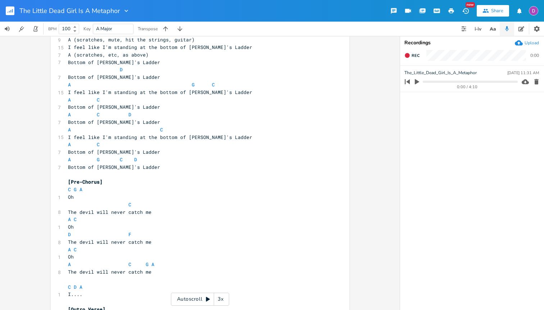
scroll to position [1308, 0]
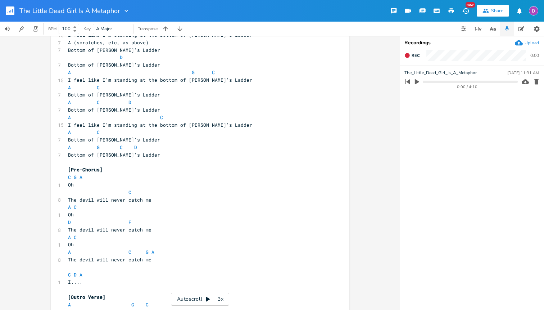
click at [134, 224] on pre "D F" at bounding box center [197, 222] width 260 height 8
type textarea "C"
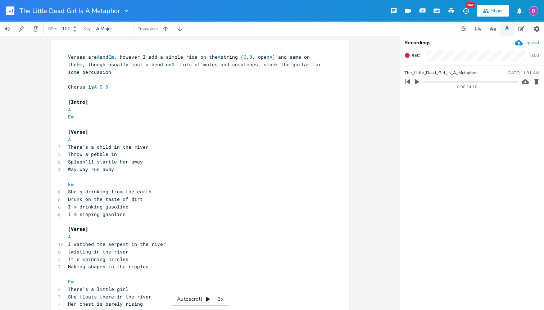
scroll to position [0, 0]
click at [117, 88] on pre "Chorus is A C D" at bounding box center [197, 87] width 260 height 8
type textarea ", Bridge is the same basic pattern, but with F"
click at [111, 115] on pre "Em" at bounding box center [197, 117] width 260 height 8
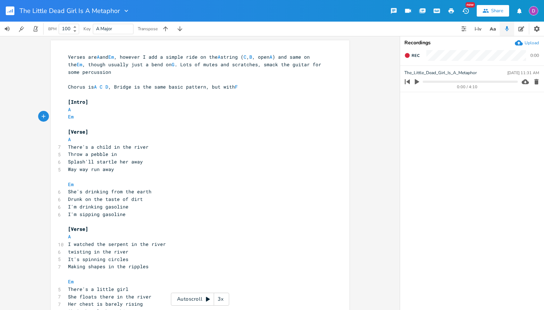
click at [253, 86] on pre "Chorus is A C D , Bridge is the same basic pattern, but with F" at bounding box center [197, 87] width 260 height 8
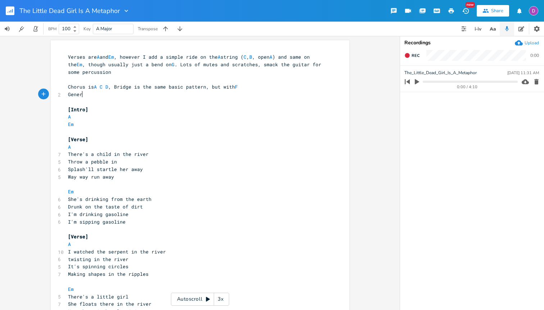
type textarea "Genera"
type textarea "I of"
type textarea "Transitin"
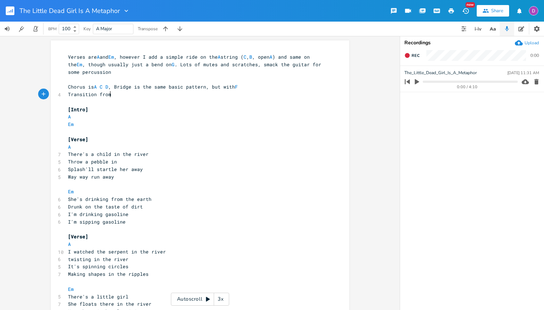
scroll to position [0, 17]
type textarea "on from A to C,"
type textarea "and back I hit G during t"
type textarea "and after the bridge"
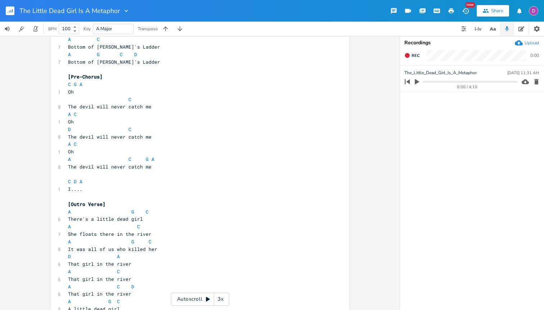
scroll to position [1422, 0]
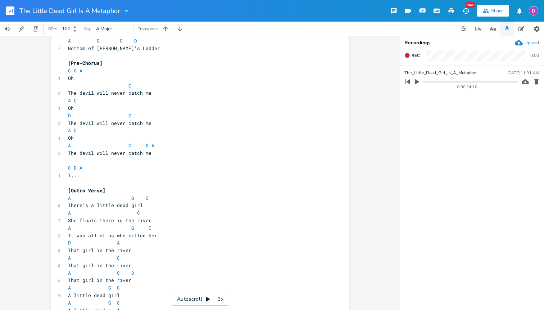
click at [128, 145] on span "A C G A" at bounding box center [111, 145] width 86 height 6
type textarea "G"
type textarea "C"
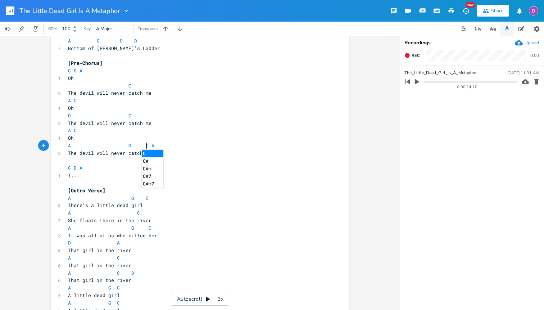
click at [142, 128] on pre "A C" at bounding box center [197, 131] width 260 height 8
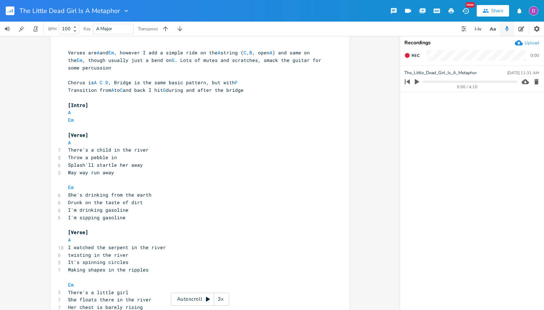
scroll to position [0, 0]
